Goal: Communication & Community: Ask a question

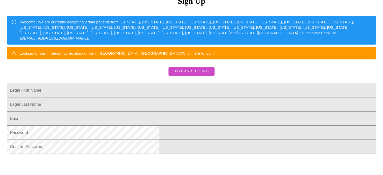
click at [199, 74] on span "Have an account?" at bounding box center [191, 71] width 36 height 6
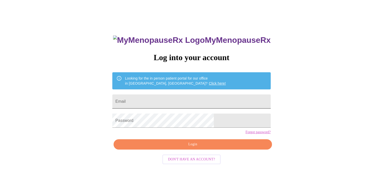
click at [216, 100] on input "Email" at bounding box center [191, 101] width 158 height 14
type input "[EMAIL_ADDRESS][DOMAIN_NAME]"
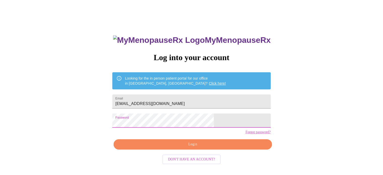
click at [204, 147] on span "Login" at bounding box center [192, 144] width 146 height 6
click at [245, 134] on link "Forgot password?" at bounding box center [257, 132] width 25 height 4
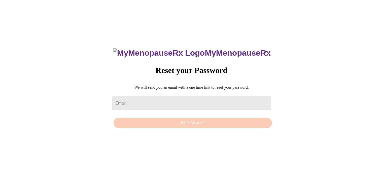
scroll to position [5, 0]
click at [227, 139] on div "MyMenopauseRx Reset your Password We will send you an email with a one time lin…" at bounding box center [191, 85] width 379 height 175
click at [197, 99] on input "Email" at bounding box center [191, 103] width 158 height 14
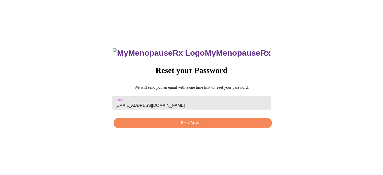
type input "[EMAIL_ADDRESS][DOMAIN_NAME]"
click at [220, 125] on span "Reset Password" at bounding box center [192, 123] width 146 height 6
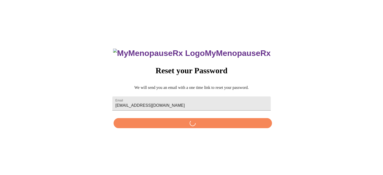
scroll to position [0, 0]
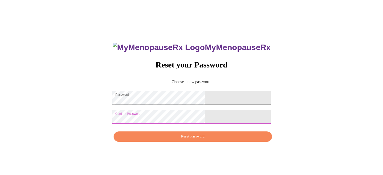
click at [205, 140] on span "Reset Password" at bounding box center [192, 136] width 146 height 6
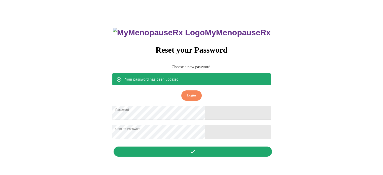
click at [193, 92] on span "Login" at bounding box center [191, 95] width 9 height 6
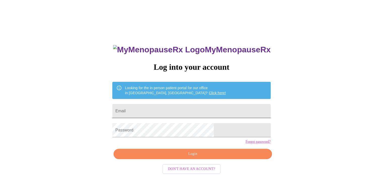
click at [197, 110] on input "Email" at bounding box center [191, 111] width 158 height 14
type input "[EMAIL_ADDRESS][DOMAIN_NAME]"
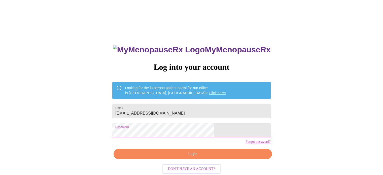
click at [204, 157] on span "Login" at bounding box center [192, 154] width 146 height 6
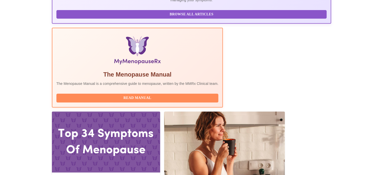
scroll to position [139, 0]
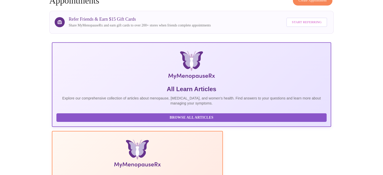
scroll to position [0, 0]
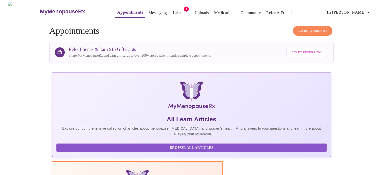
click at [148, 12] on link "Messaging" at bounding box center [157, 12] width 18 height 7
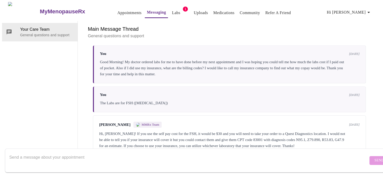
scroll to position [525, 0]
click at [100, 152] on textarea "Send a message about your appointment" at bounding box center [188, 160] width 359 height 16
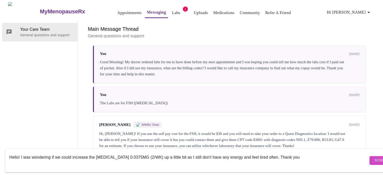
type textarea "Hello! I was wondering if we could increase the [MEDICAL_DATA] 0.0375MG (2/WK) …"
click at [369, 159] on button "Send" at bounding box center [379, 160] width 20 height 9
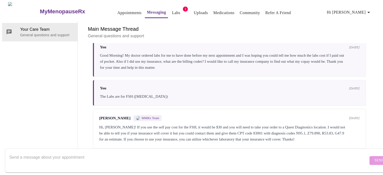
scroll to position [0, 0]
click at [370, 12] on icon "button" at bounding box center [368, 12] width 3 height 1
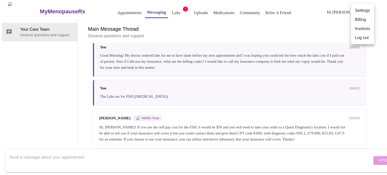
click at [359, 38] on li "Log out" at bounding box center [362, 37] width 23 height 9
